Goal: Transaction & Acquisition: Purchase product/service

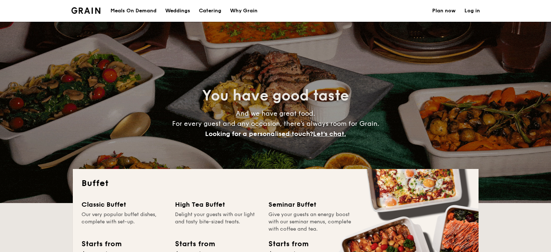
select select
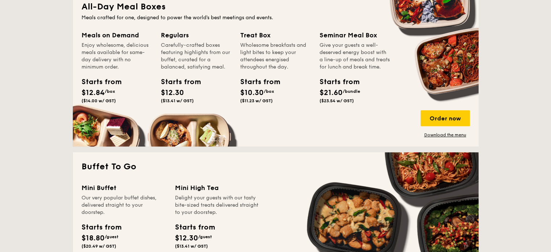
scroll to position [290, 0]
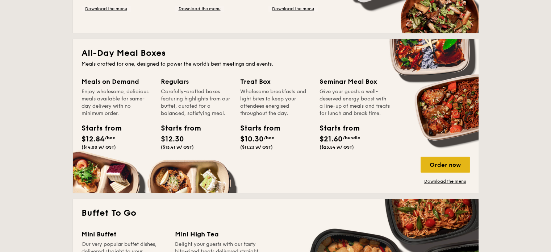
click at [450, 168] on div "Order now" at bounding box center [445, 165] width 49 height 16
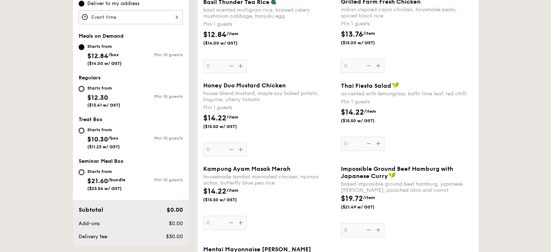
scroll to position [254, 0]
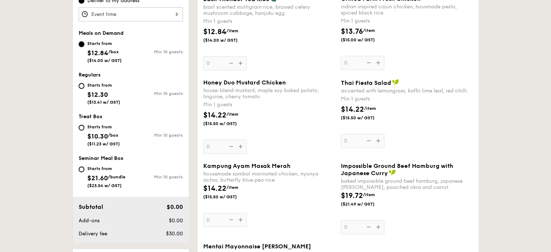
click at [88, 84] on div "Starts from" at bounding box center [103, 85] width 33 height 6
click at [84, 84] on input "Starts from $12.30 ($13.41 w/ GST) Min 10 guests" at bounding box center [82, 86] width 6 height 6
radio input "true"
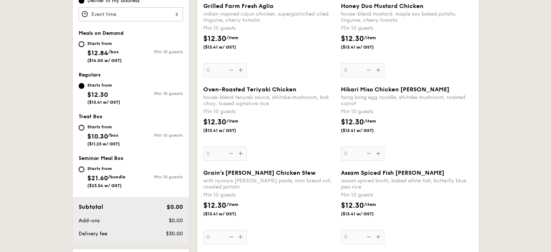
scroll to position [922, 0]
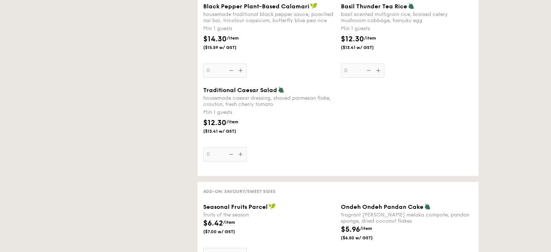
select select
